Goal: Information Seeking & Learning: Stay updated

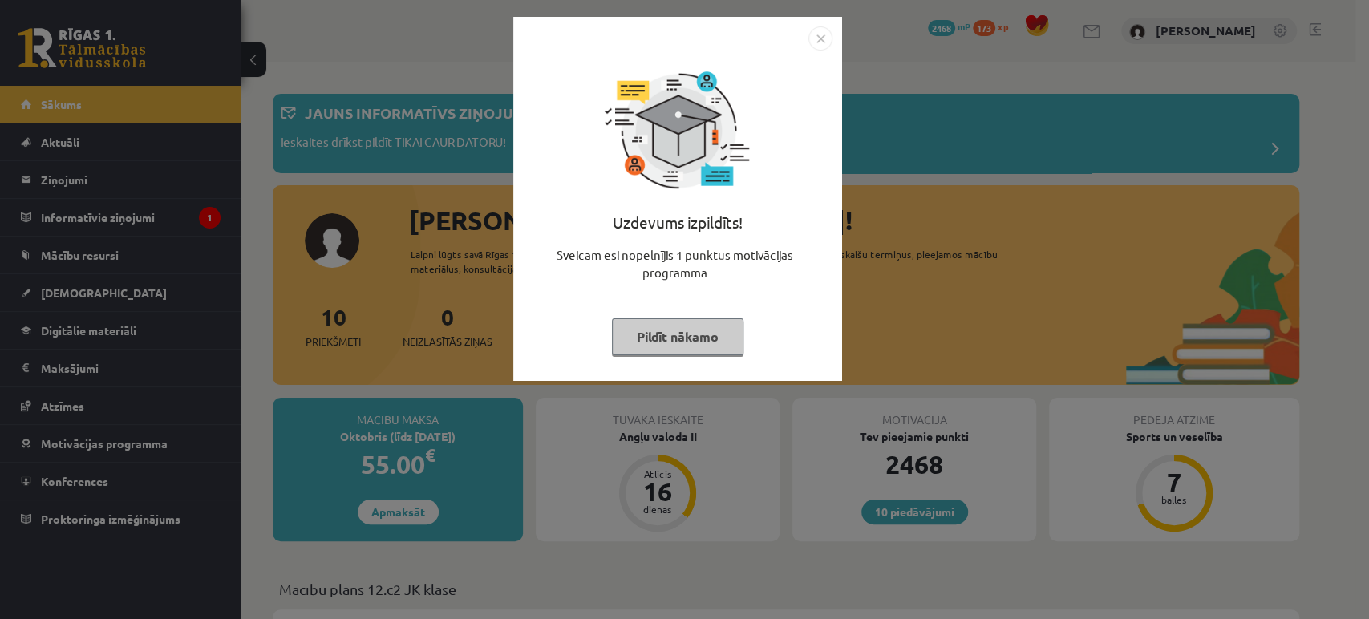
click at [679, 338] on button "Pildīt nākamo" at bounding box center [678, 336] width 132 height 37
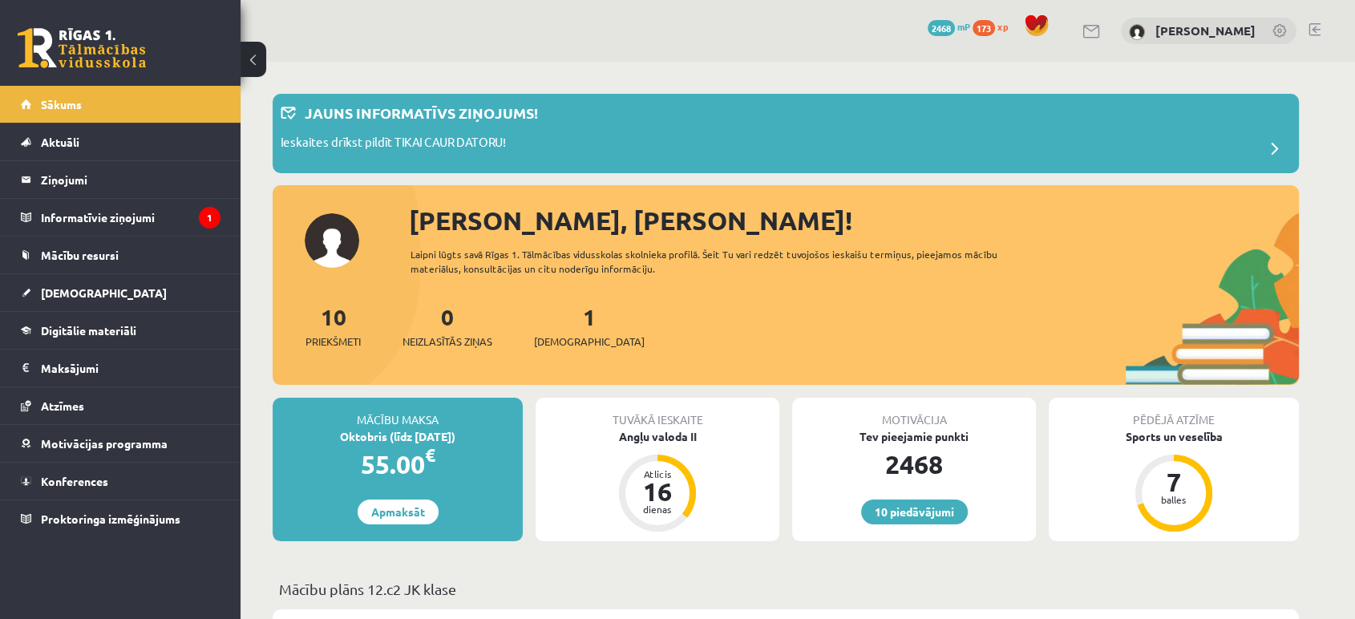
click at [330, 250] on div "[PERSON_NAME], [PERSON_NAME]! Laipni lūgts savā Rīgas 1. Tālmācības vidusskolas…" at bounding box center [786, 293] width 1027 height 184
click at [205, 214] on icon "1" at bounding box center [210, 218] width 22 height 22
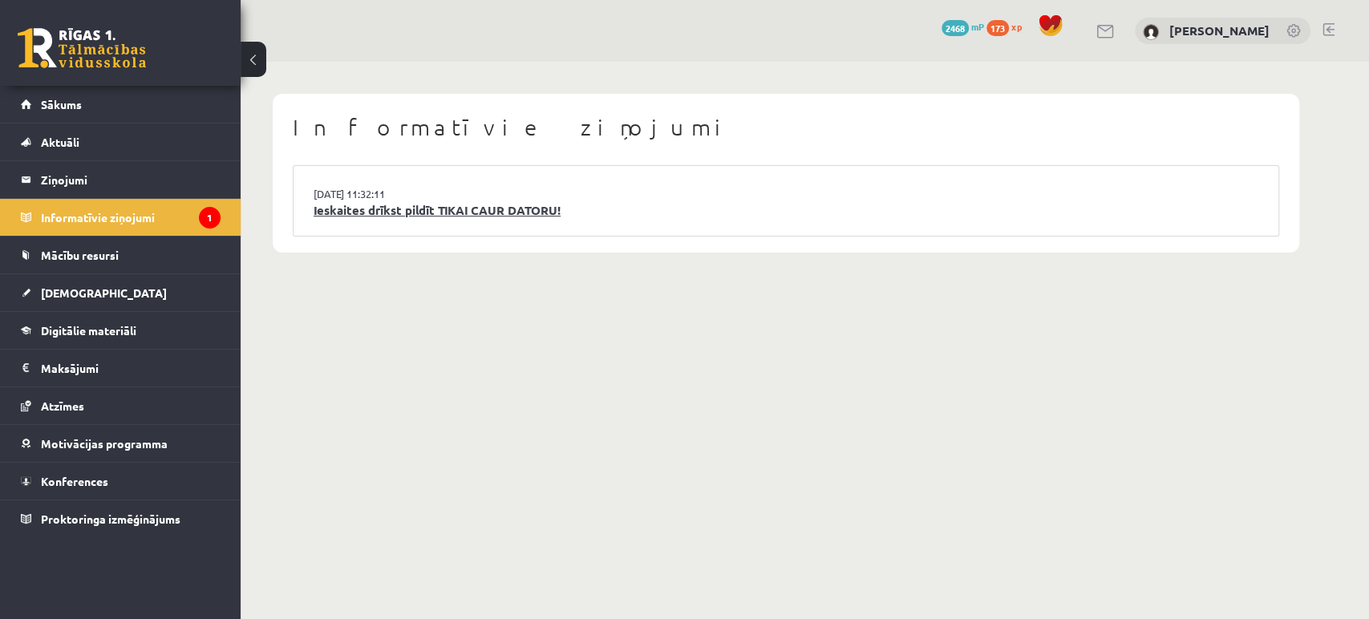
click at [355, 207] on link "Ieskaites drīkst pildīt TIKAI CAUR DATORU!" at bounding box center [786, 210] width 945 height 18
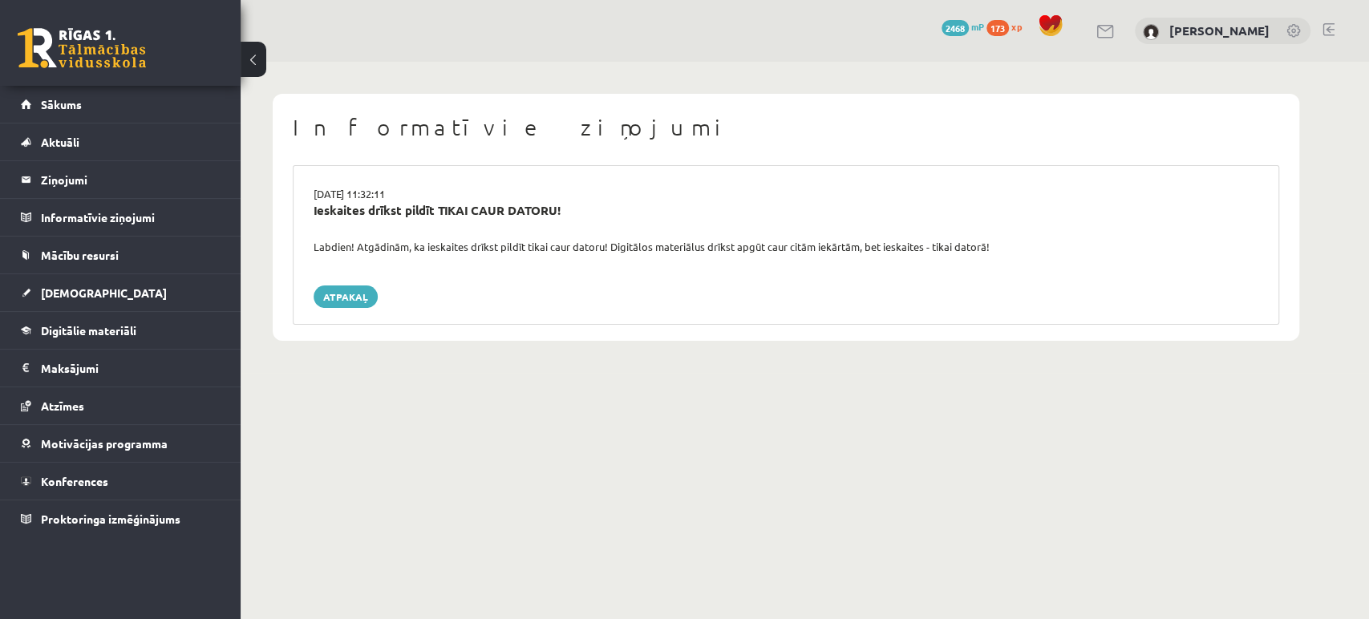
click at [92, 45] on link at bounding box center [82, 48] width 128 height 40
